Goal: Task Accomplishment & Management: Complete application form

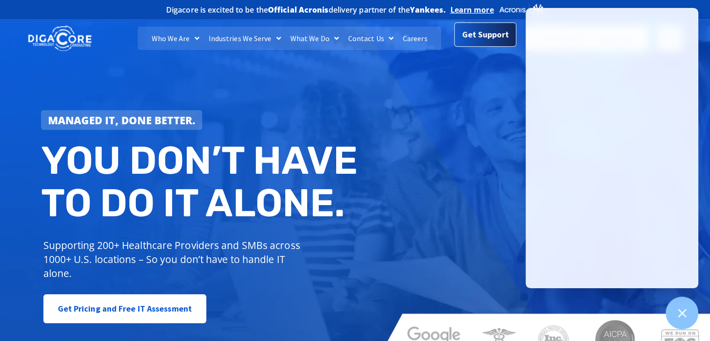
click at [482, 37] on span "Get Support" at bounding box center [485, 34] width 47 height 19
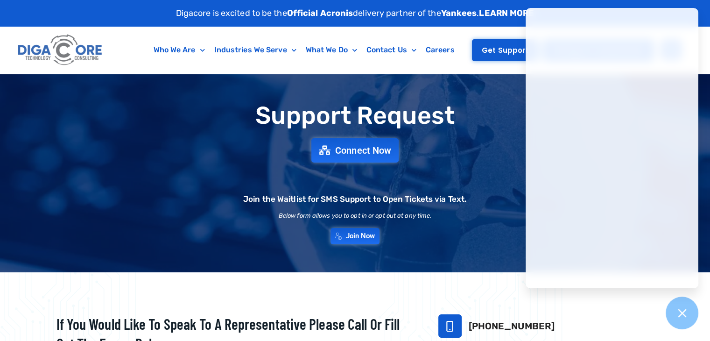
click at [497, 51] on span "Get Support" at bounding box center [505, 50] width 47 height 7
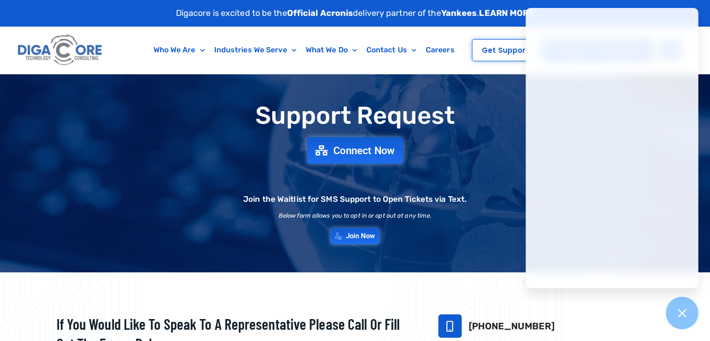
drag, startPoint x: 0, startPoint y: 0, endPoint x: 367, endPoint y: 155, distance: 398.5
click at [367, 155] on span "Connect Now" at bounding box center [364, 150] width 62 height 10
